Goal: Communication & Community: Answer question/provide support

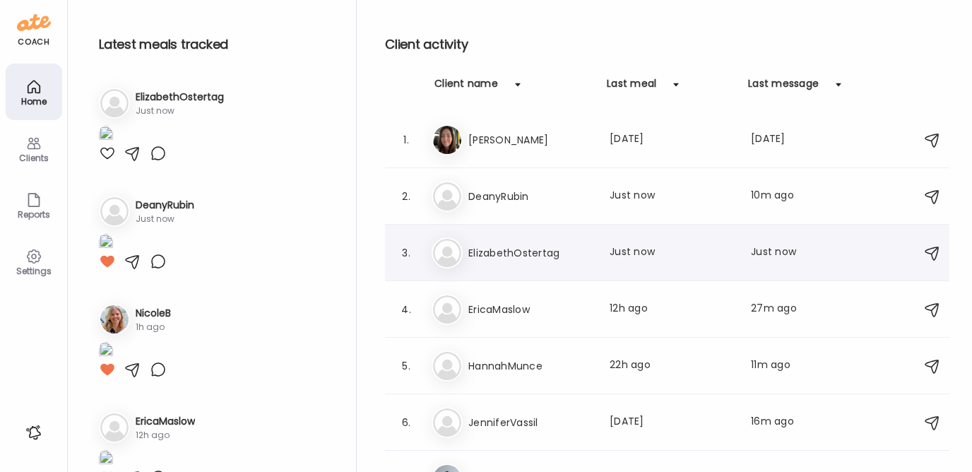
scroll to position [1055, 0]
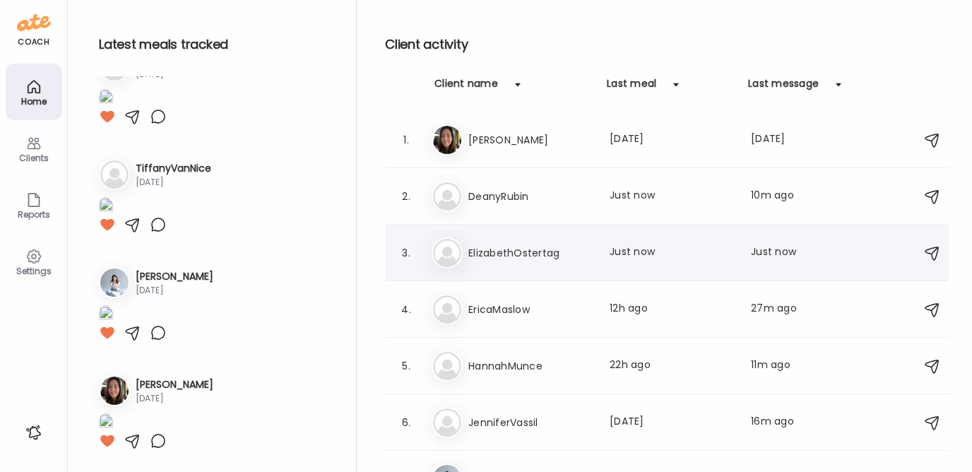
click at [485, 252] on h3 "ElizabethOstertag" at bounding box center [530, 252] width 124 height 17
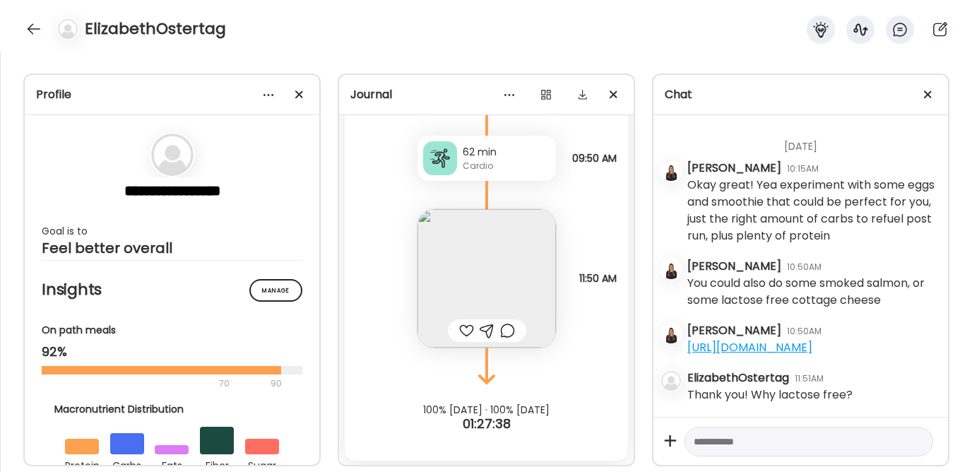
scroll to position [4541, 0]
click at [469, 275] on img at bounding box center [486, 277] width 138 height 138
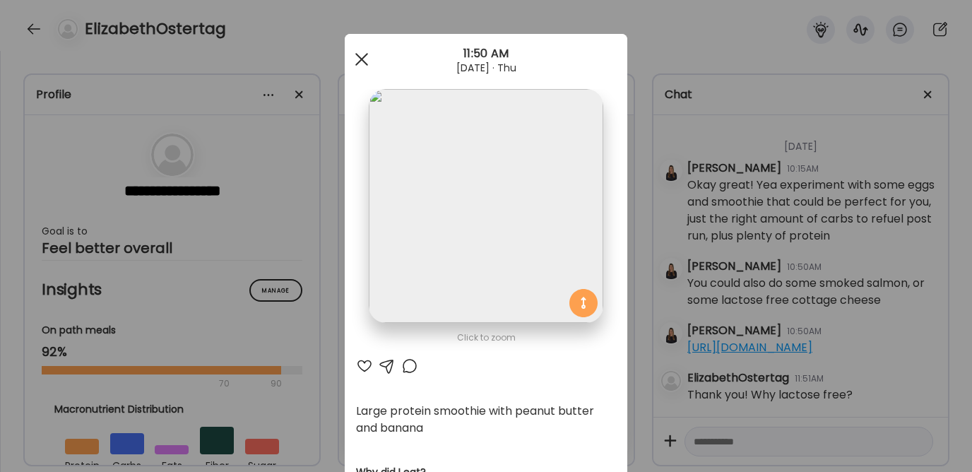
click at [353, 58] on div at bounding box center [362, 59] width 28 height 28
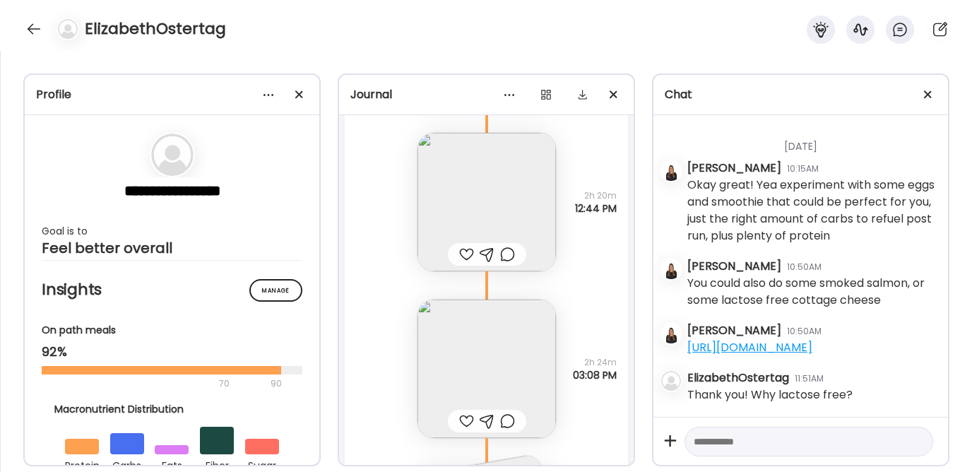
scroll to position [3861, 0]
click at [718, 438] on textarea at bounding box center [796, 441] width 205 height 17
paste textarea "**********"
type textarea "**********"
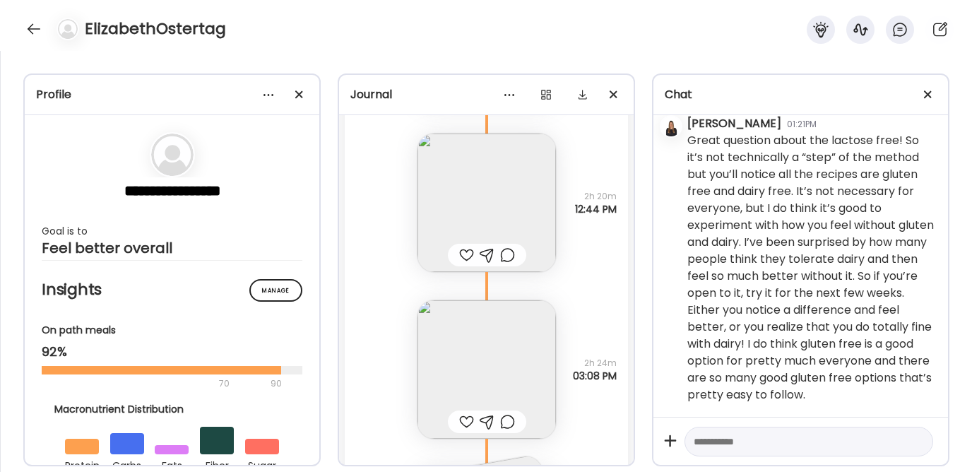
scroll to position [3407, 0]
click at [749, 438] on textarea at bounding box center [796, 441] width 205 height 17
paste textarea "**********"
type textarea "**********"
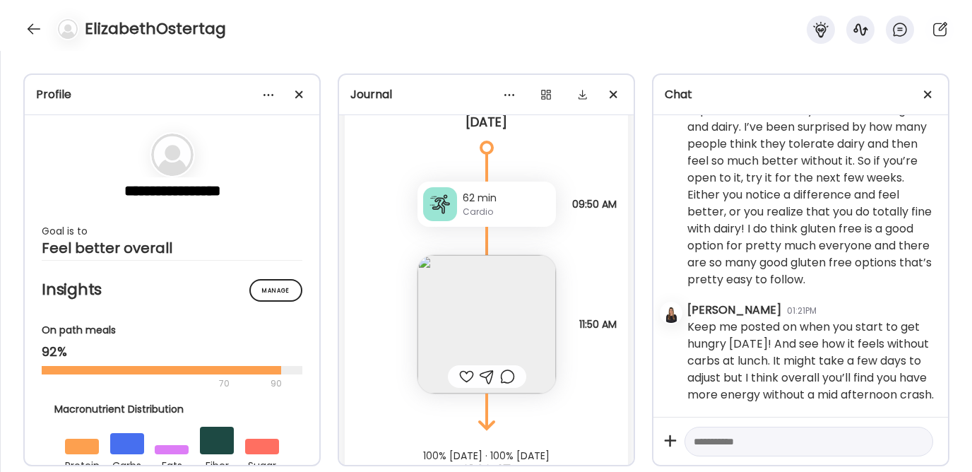
scroll to position [4424, 0]
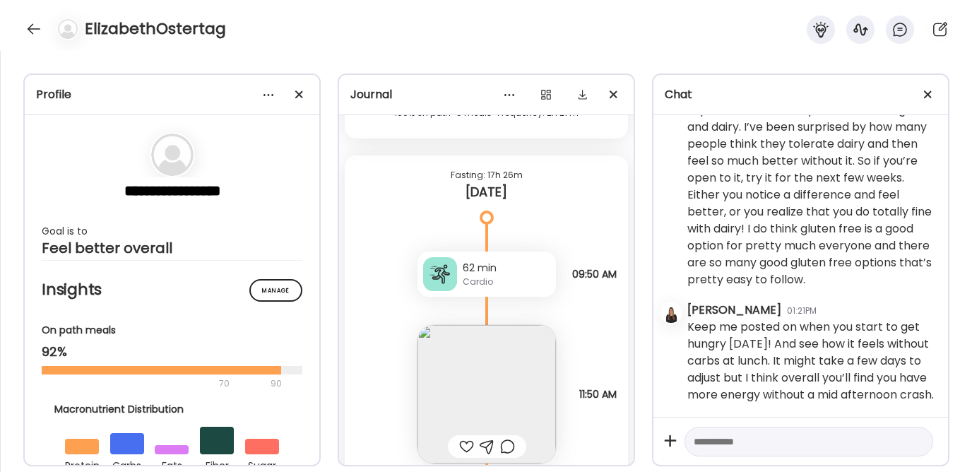
click at [466, 278] on div "Cardio" at bounding box center [507, 281] width 88 height 13
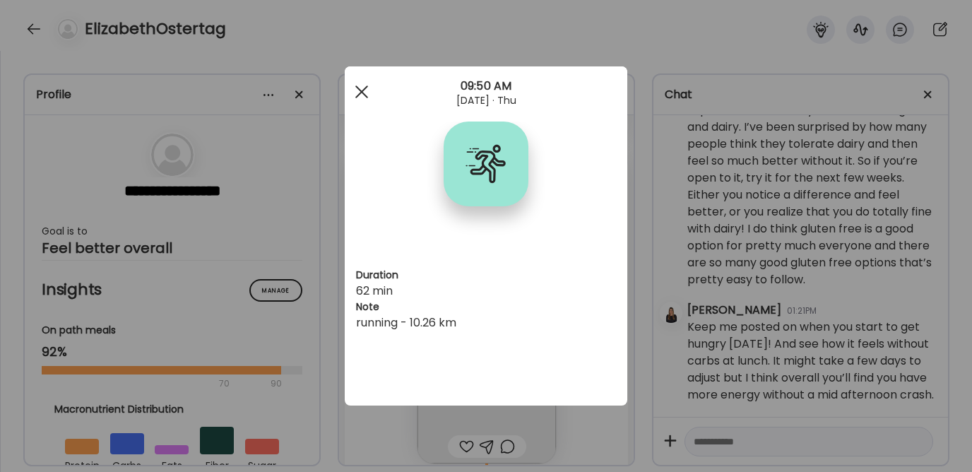
click at [362, 91] on div at bounding box center [362, 92] width 28 height 28
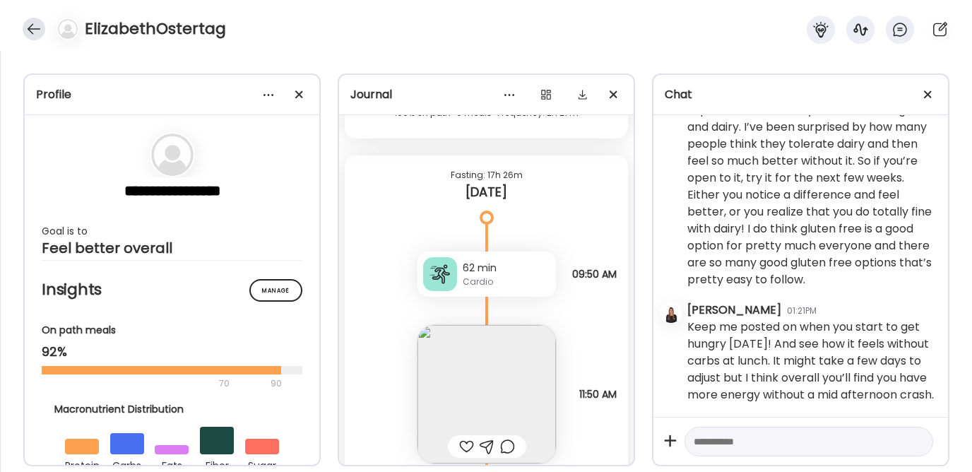
click at [29, 25] on div at bounding box center [34, 29] width 23 height 23
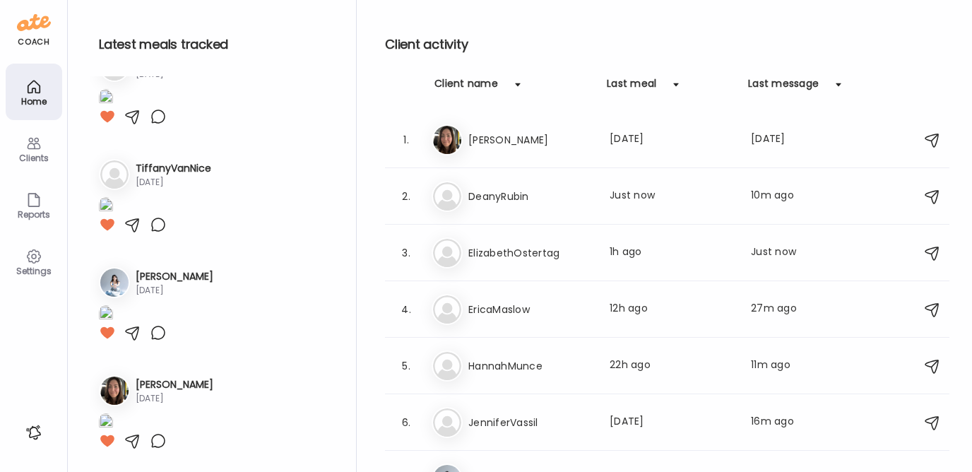
scroll to position [1055, 0]
click at [528, 321] on div "Er EricaMaslow Last meal: 12h ago Last message: 27m ago You: [URL][DOMAIN_NAME]" at bounding box center [669, 309] width 475 height 31
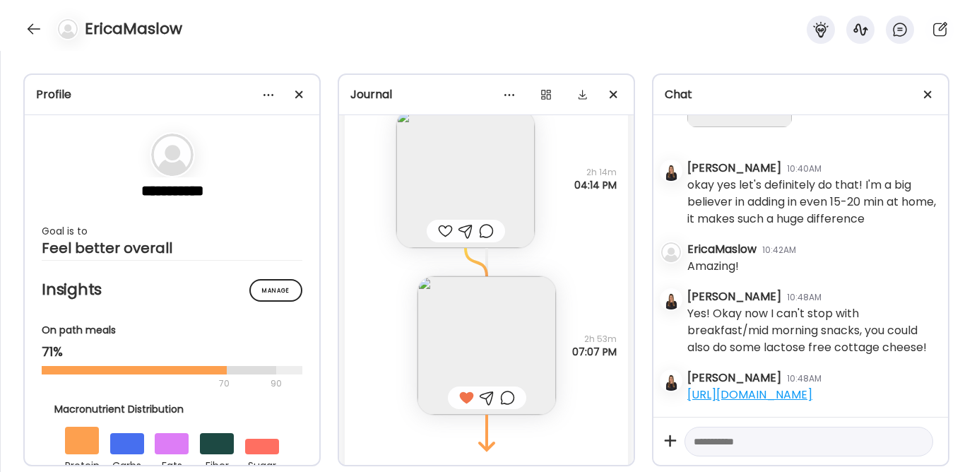
scroll to position [9222, 0]
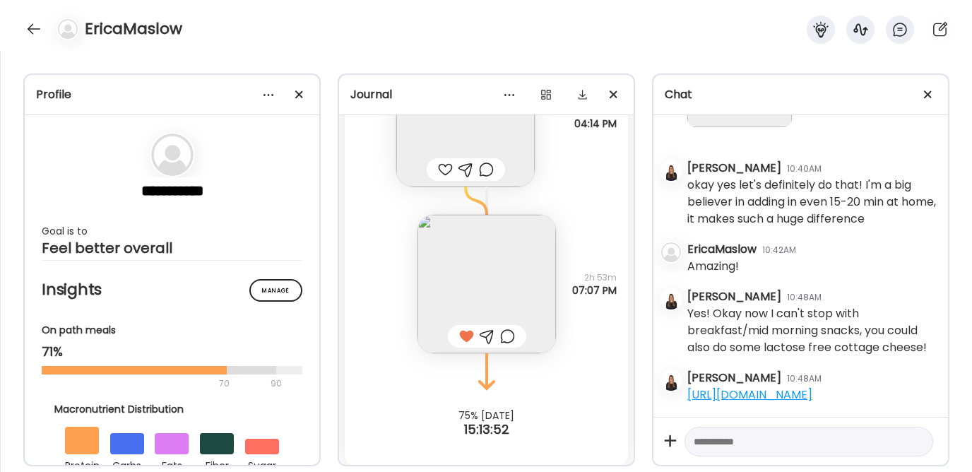
click at [458, 279] on img at bounding box center [486, 284] width 138 height 138
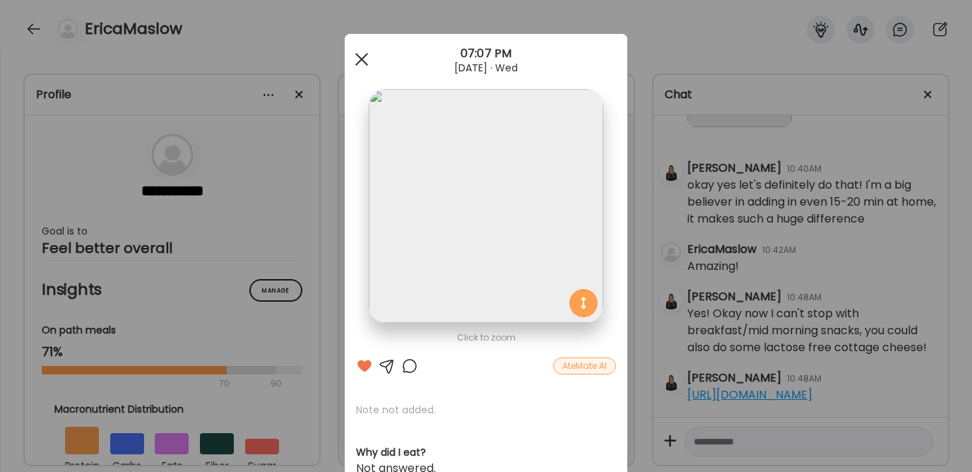
click at [355, 56] on div at bounding box center [362, 59] width 28 height 28
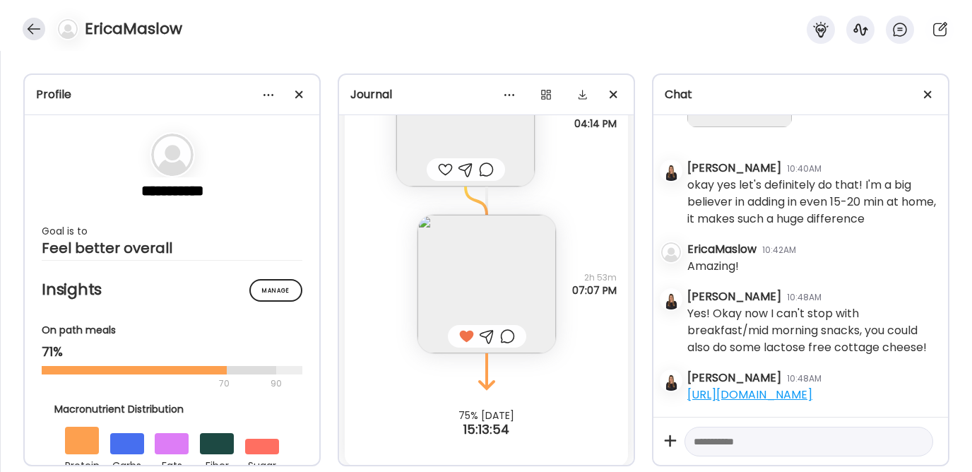
click at [42, 28] on div at bounding box center [34, 29] width 23 height 23
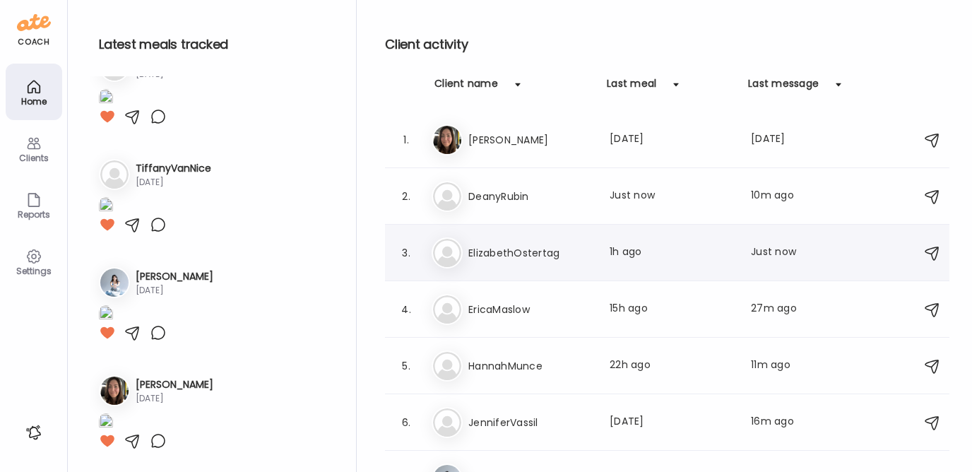
scroll to position [100, 0]
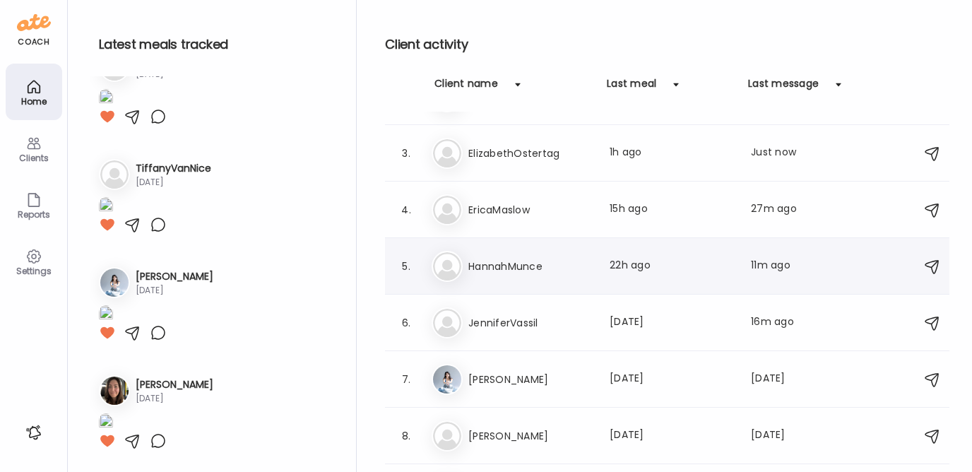
click at [526, 276] on div "Ha HannahMunce Last meal: 22h ago Last message: 11m ago You: Looks so good but …" at bounding box center [669, 266] width 475 height 31
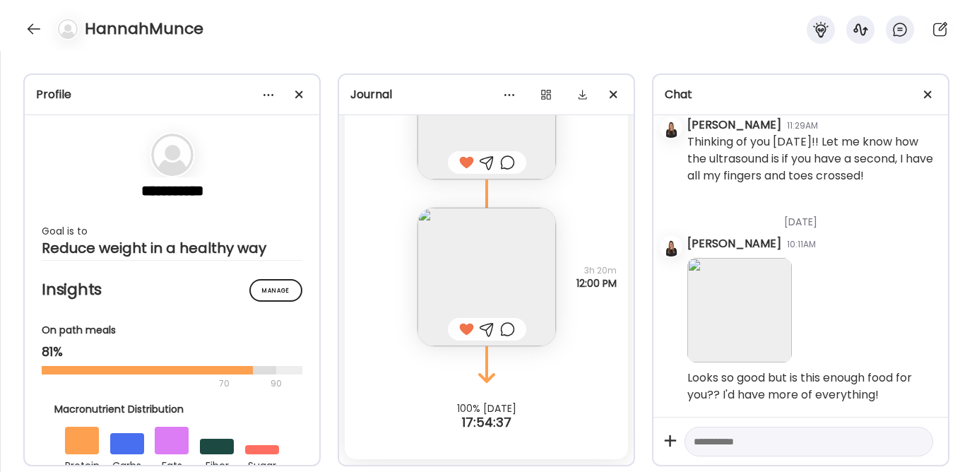
scroll to position [8297, 0]
click at [769, 447] on textarea at bounding box center [796, 441] width 205 height 17
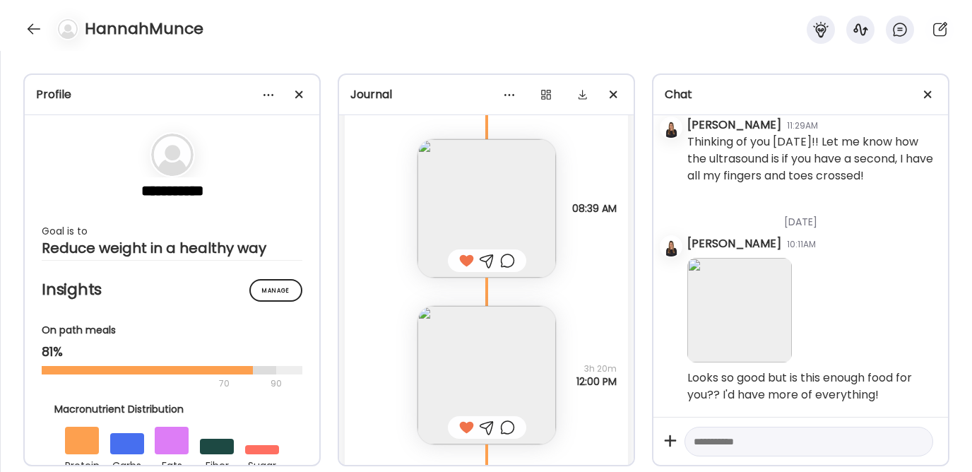
scroll to position [0, 0]
click at [35, 28] on div at bounding box center [34, 29] width 23 height 23
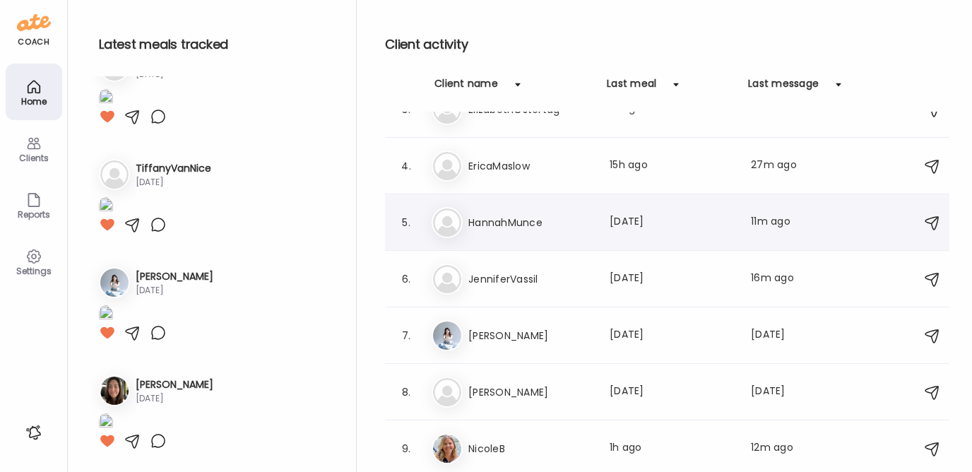
scroll to position [198, 0]
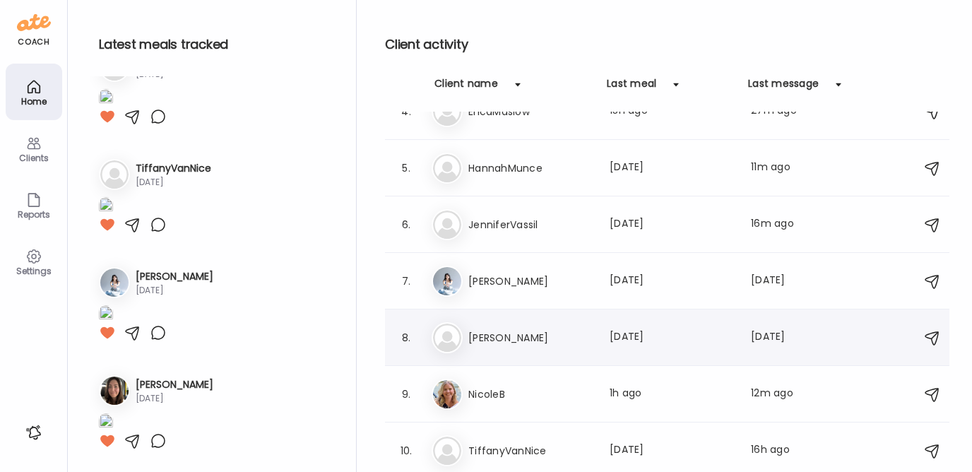
click at [502, 331] on h3 "[PERSON_NAME]" at bounding box center [530, 337] width 124 height 17
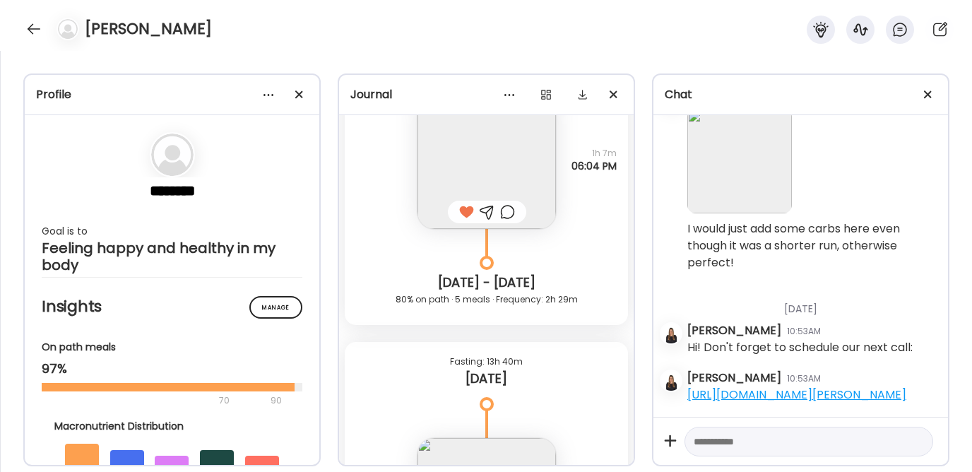
scroll to position [20602, 0]
